Goal: Book appointment/travel/reservation

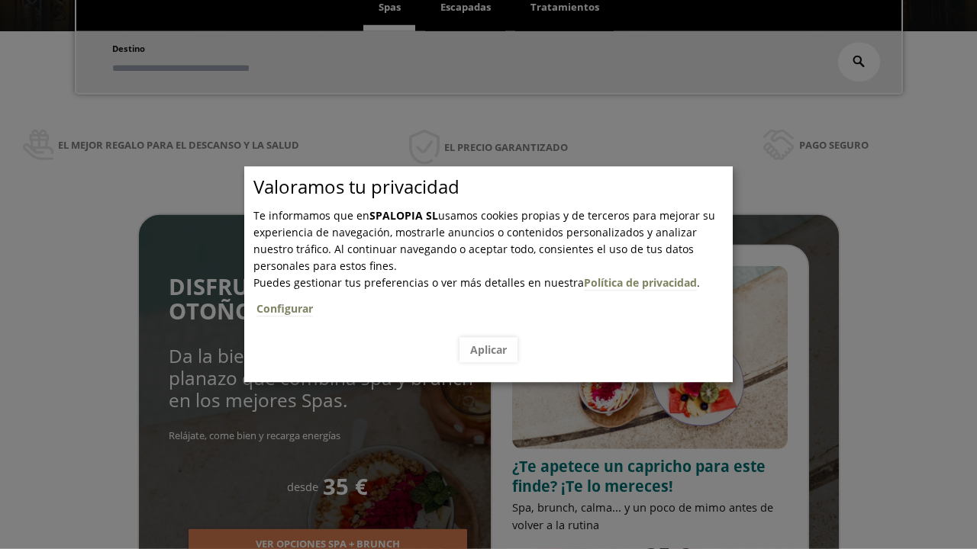
click at [465, 8] on span "Escapadas" at bounding box center [465, 7] width 50 height 14
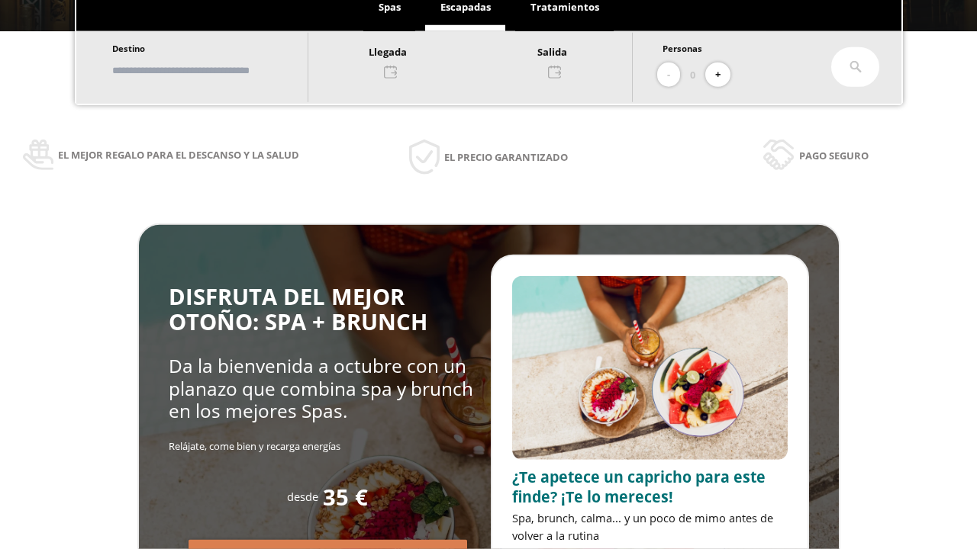
scroll to position [259, 0]
click at [215, 70] on input "text" at bounding box center [203, 70] width 190 height 27
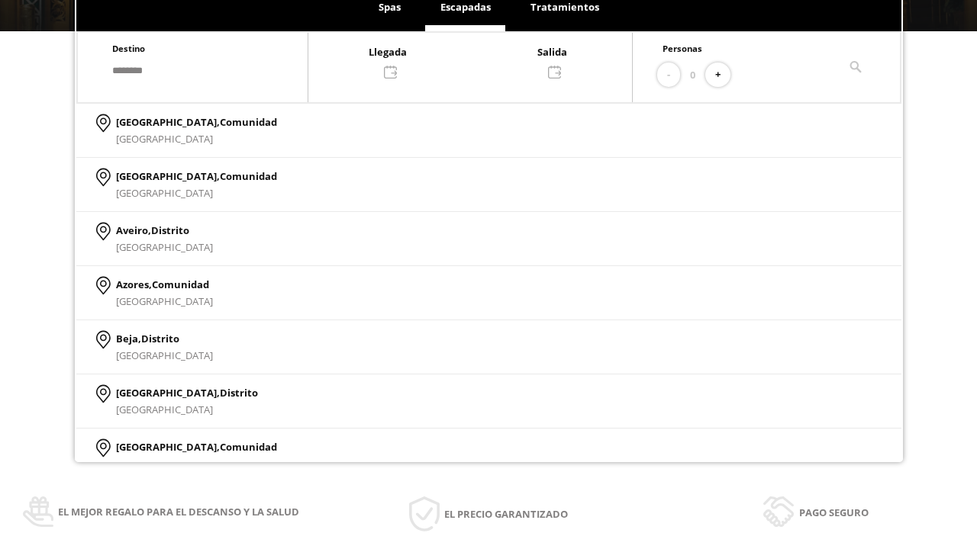
click at [485, 60] on div at bounding box center [469, 61] width 323 height 37
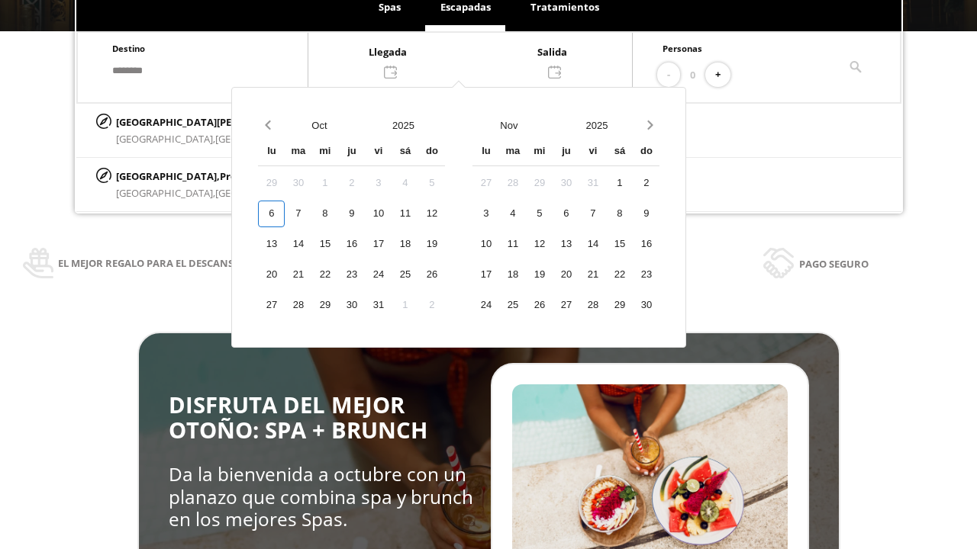
click at [338, 227] on div "8" at bounding box center [324, 214] width 27 height 27
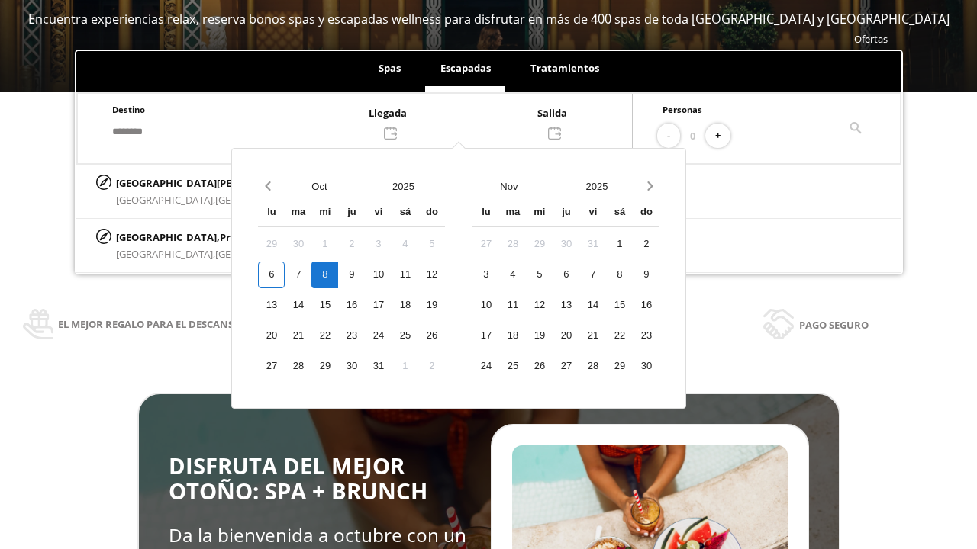
click at [365, 275] on div "9" at bounding box center [351, 275] width 27 height 27
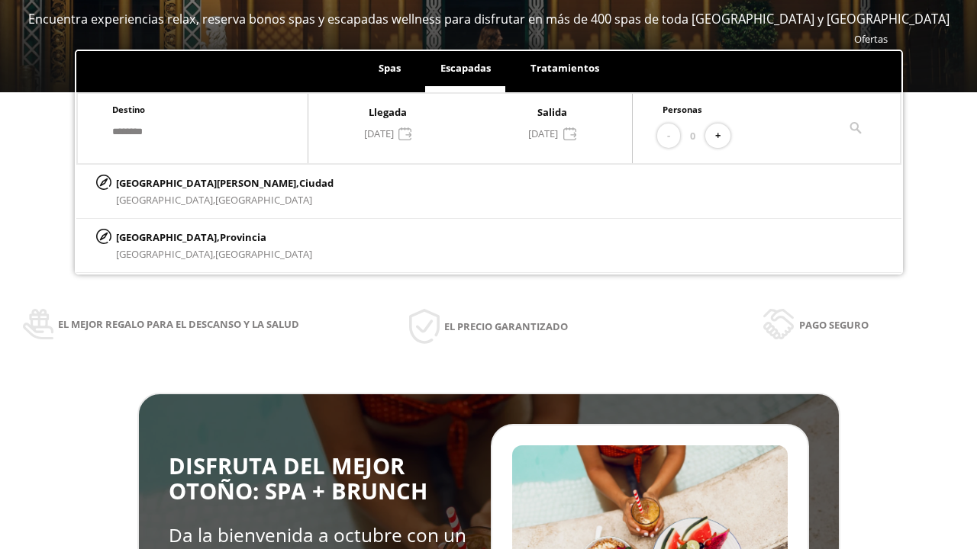
click at [722, 136] on button "+" at bounding box center [717, 136] width 25 height 25
click at [191, 182] on p "[GEOGRAPHIC_DATA][PERSON_NAME], [GEOGRAPHIC_DATA]" at bounding box center [224, 183] width 217 height 17
type input "**********"
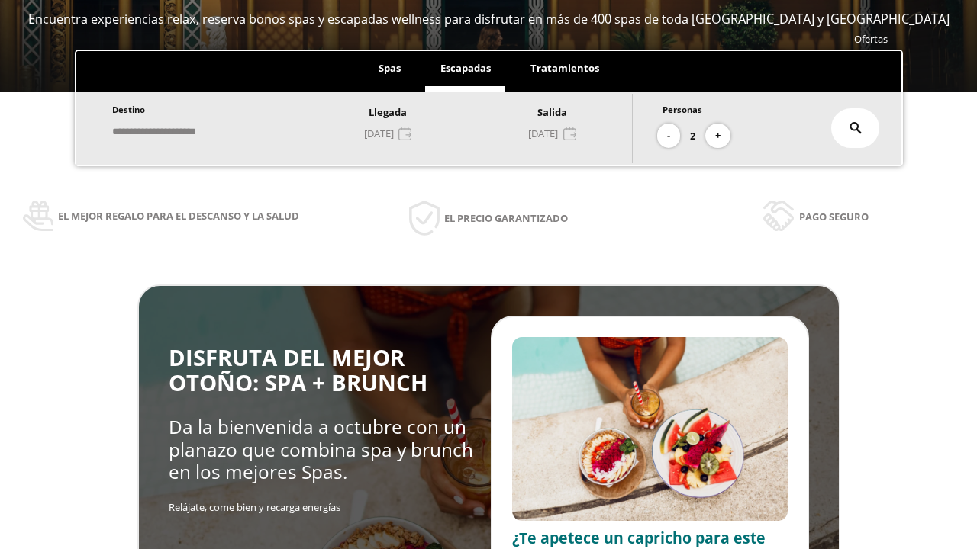
click at [855, 128] on icon at bounding box center [855, 128] width 12 height 12
